Goal: Find specific page/section: Locate a particular part of the current website

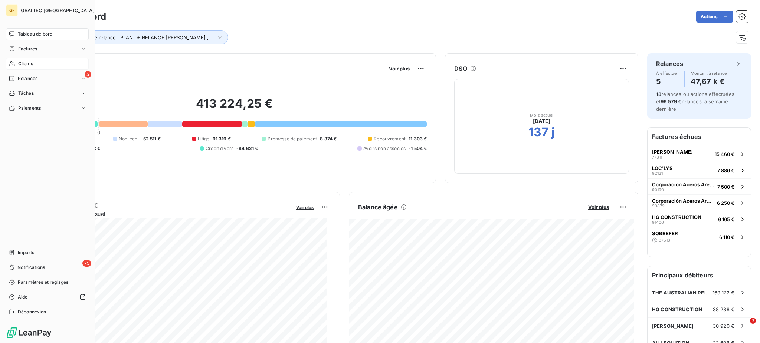
click at [19, 62] on span "Clients" at bounding box center [25, 63] width 15 height 7
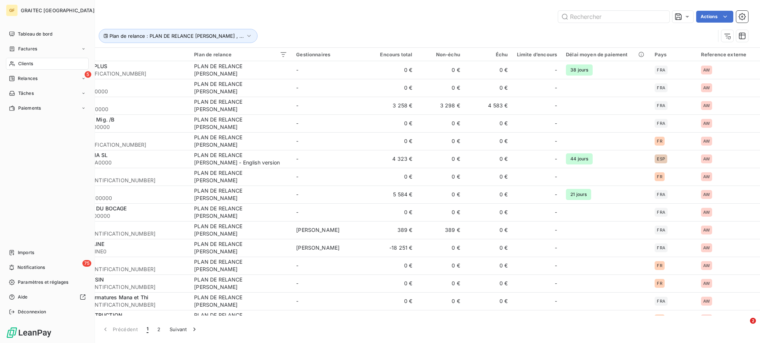
click at [26, 62] on span "Clients" at bounding box center [25, 63] width 15 height 7
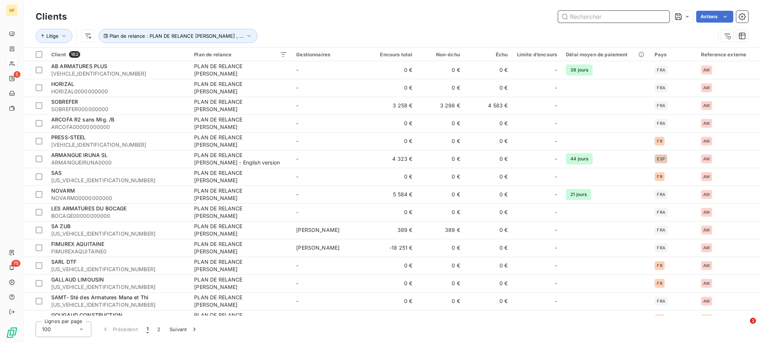
click at [589, 17] on input "text" at bounding box center [613, 17] width 111 height 12
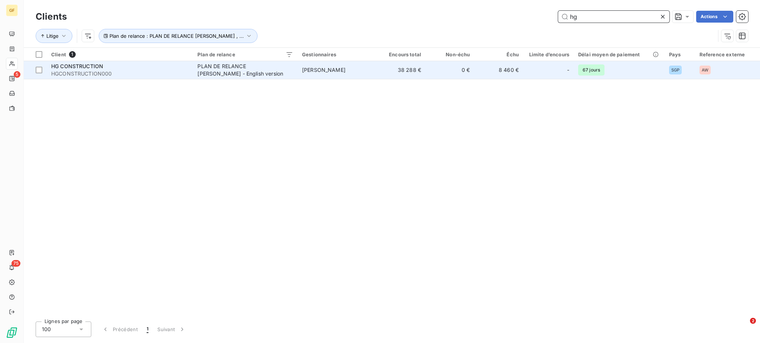
type input "hg"
click at [122, 68] on div "HG CONSTRUCTION" at bounding box center [119, 66] width 137 height 7
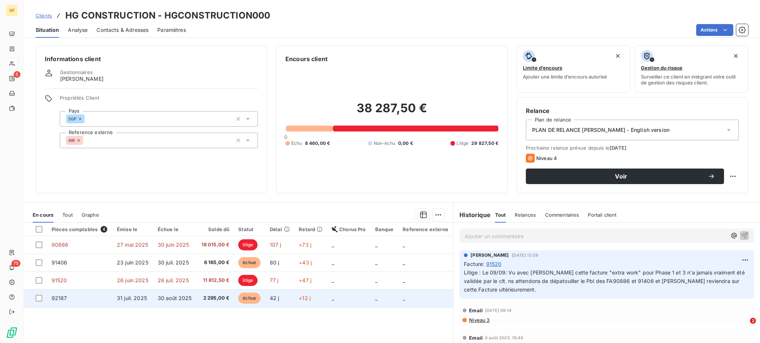
click at [204, 296] on span "2 295,00 €" at bounding box center [215, 298] width 29 height 7
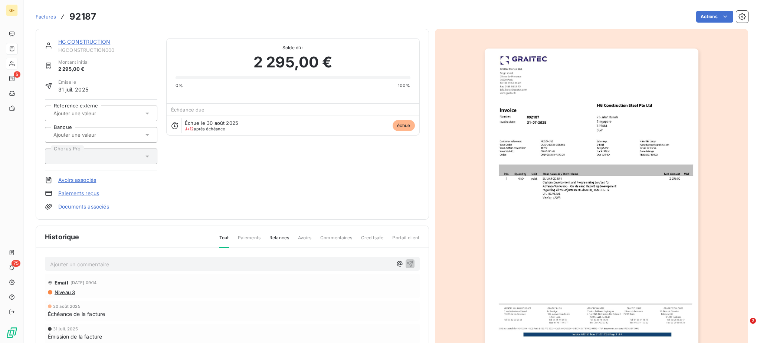
click at [42, 17] on span "Factures" at bounding box center [46, 17] width 20 height 6
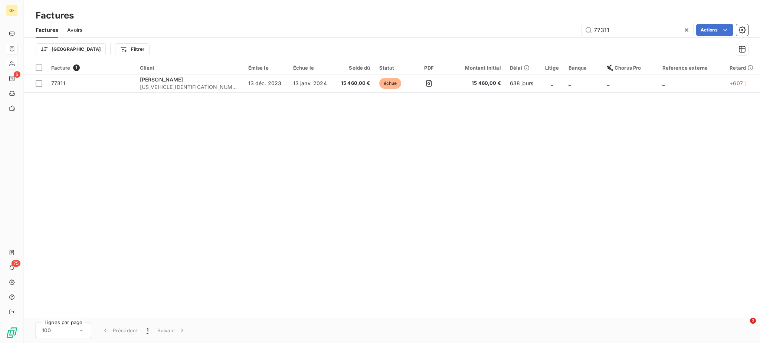
drag, startPoint x: 619, startPoint y: 29, endPoint x: 566, endPoint y: 28, distance: 53.4
click at [566, 28] on div "77311 Actions" at bounding box center [419, 30] width 657 height 12
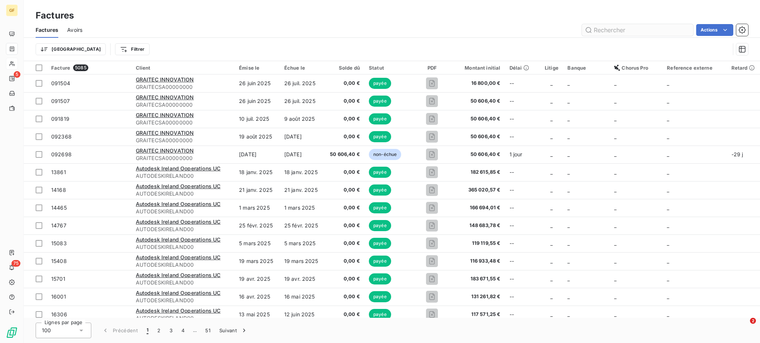
click at [604, 30] on input "text" at bounding box center [637, 30] width 111 height 12
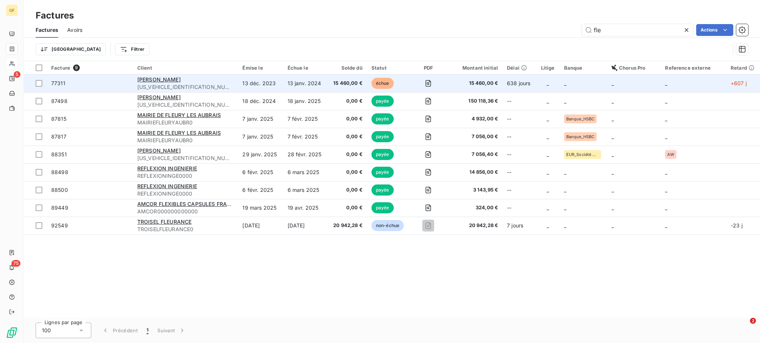
type input "fle"
click at [151, 85] on span "[US_VEHICLE_IDENTIFICATION_NUMBER]" at bounding box center [185, 86] width 96 height 7
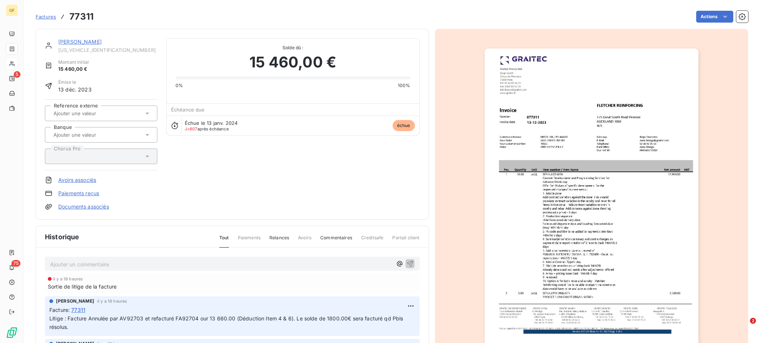
click at [43, 17] on span "Factures" at bounding box center [46, 17] width 20 height 6
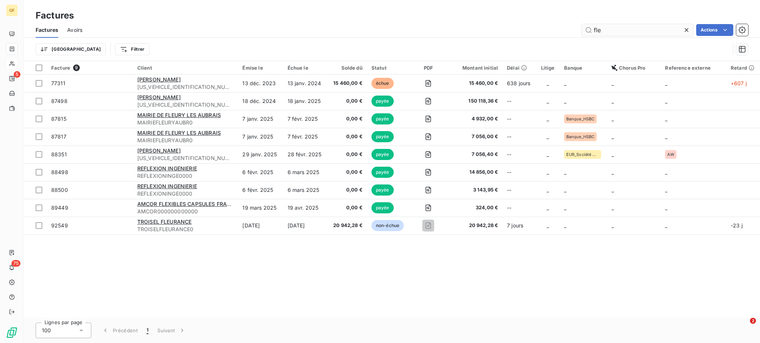
drag, startPoint x: 606, startPoint y: 30, endPoint x: 585, endPoint y: 31, distance: 21.6
click at [585, 31] on input "fle" at bounding box center [637, 30] width 111 height 12
type input "91520"
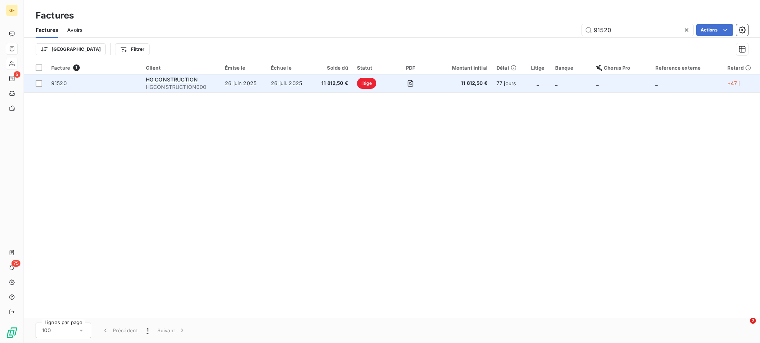
click at [309, 84] on td "26 juil. 2025" at bounding box center [289, 84] width 46 height 18
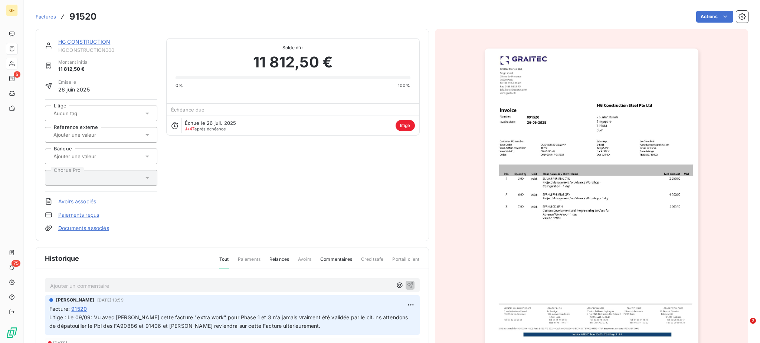
click at [59, 289] on p "Ajouter un commentaire ﻿" at bounding box center [221, 286] width 342 height 9
drag, startPoint x: 82, startPoint y: 284, endPoint x: 86, endPoint y: 285, distance: 4.5
click at [86, 285] on span "Vu avec [PERSON_NAME] le 11/09" at bounding box center [93, 285] width 86 height 6
click at [117, 283] on p "Vu avec [PERSON_NAME] le 11/09" at bounding box center [221, 286] width 342 height 9
click at [72, 283] on span "Le 11/09 [PERSON_NAME] avec [PERSON_NAME] pour faire 1 Avoir sur cette facture …" at bounding box center [172, 285] width 244 height 6
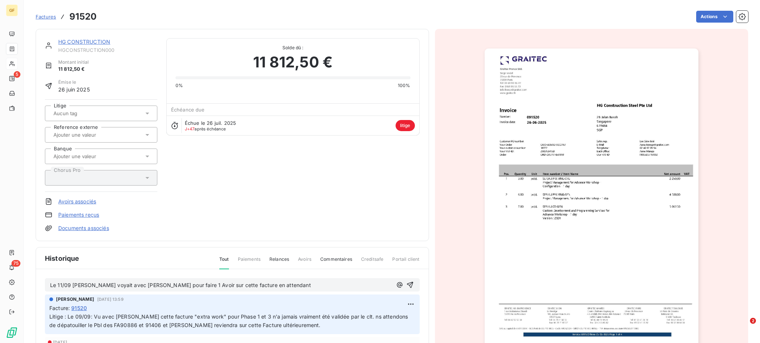
click at [262, 285] on span "Le 11/09 [PERSON_NAME] voyait avec [PERSON_NAME] pour faire 1 Avoir sur cette f…" at bounding box center [180, 285] width 261 height 6
